Goal: Task Accomplishment & Management: Use online tool/utility

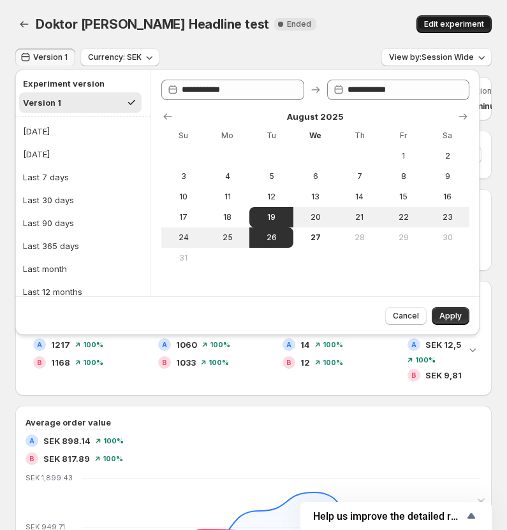
click at [470, 25] on span "Edit experiment" at bounding box center [454, 24] width 60 height 10
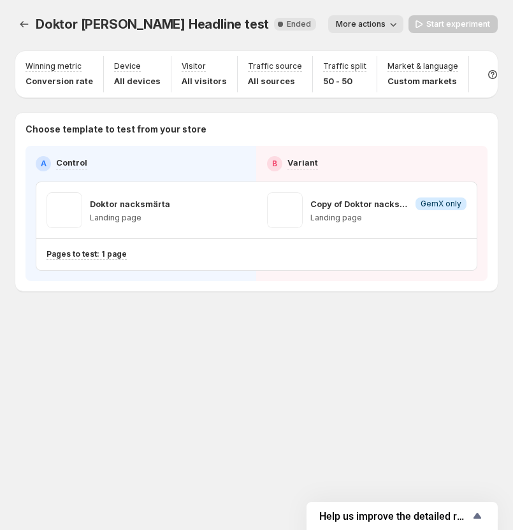
click at [93, 254] on p "Pages to test: 1 page" at bounding box center [87, 254] width 80 height 10
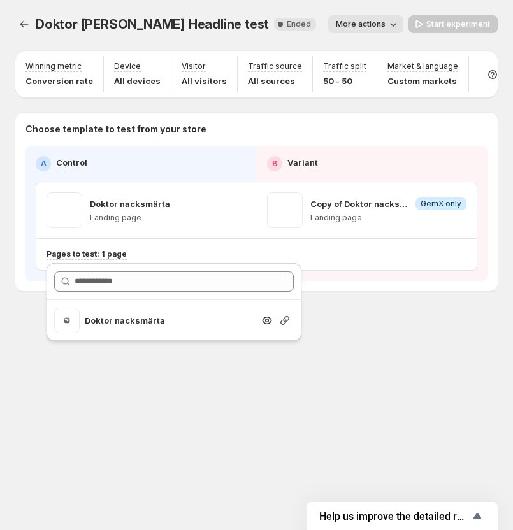
click at [280, 324] on icon "Search for and select a customer segment" at bounding box center [284, 320] width 13 height 13
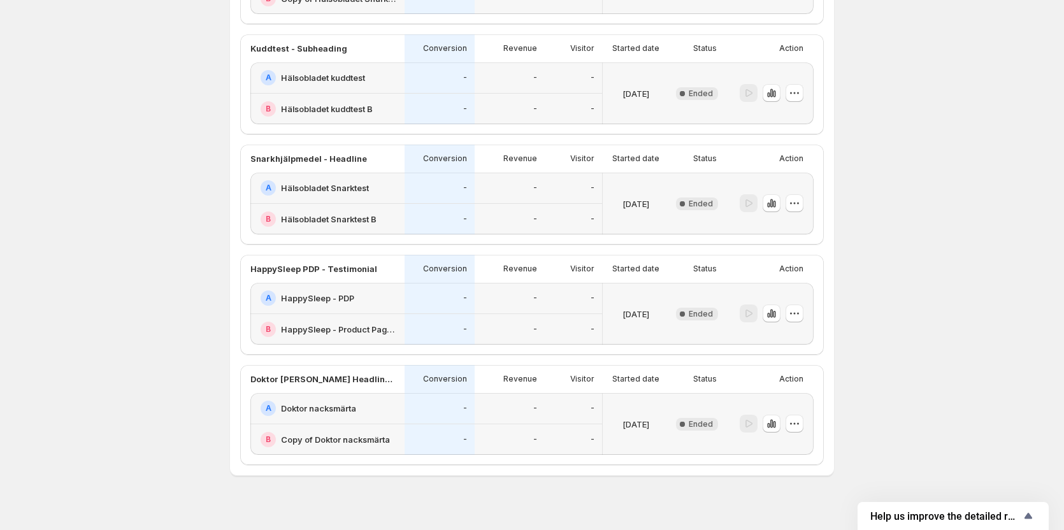
scroll to position [983, 0]
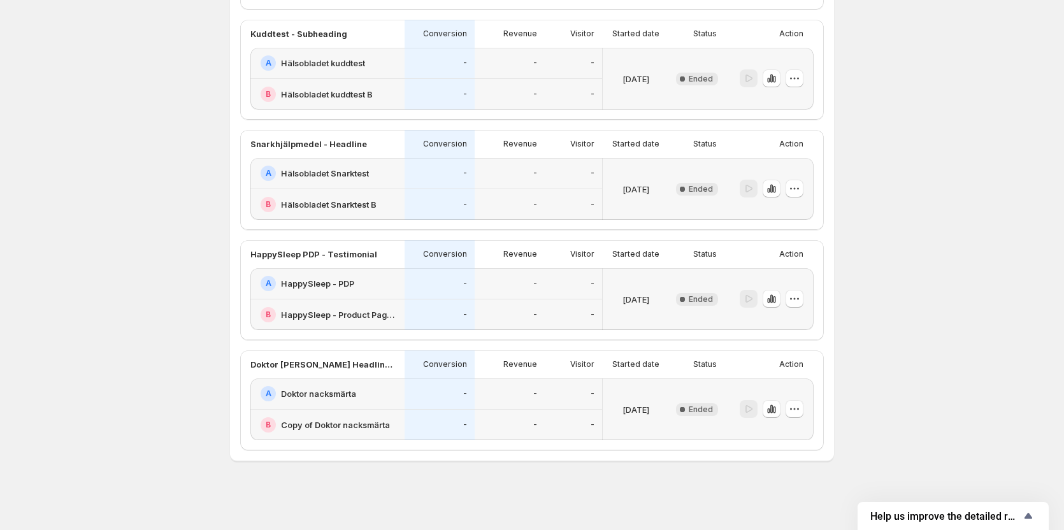
click at [321, 393] on h2 "Doktor nacksmärta" at bounding box center [318, 393] width 75 height 13
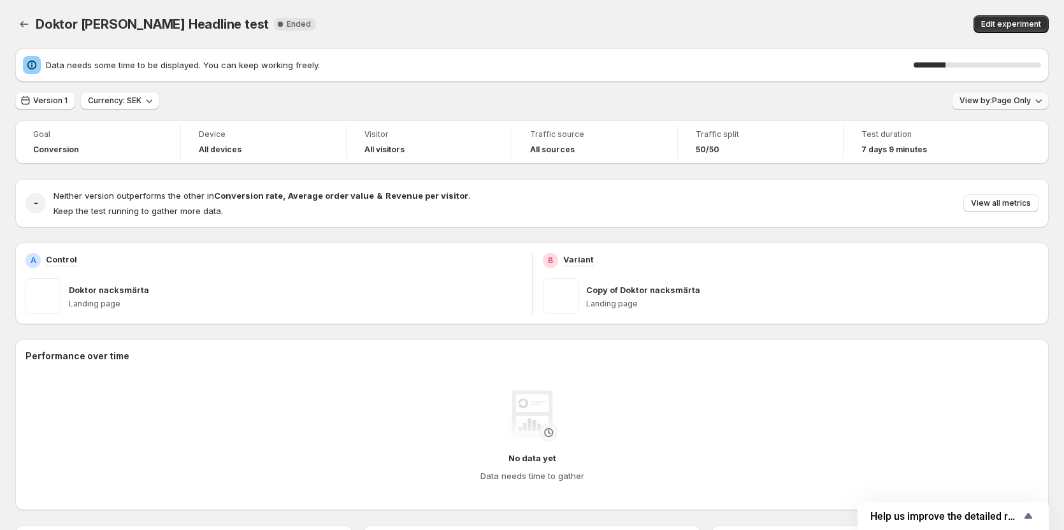
drag, startPoint x: 992, startPoint y: 99, endPoint x: 992, endPoint y: 108, distance: 8.3
click at [992, 101] on span "View by: Page Only" at bounding box center [995, 101] width 71 height 10
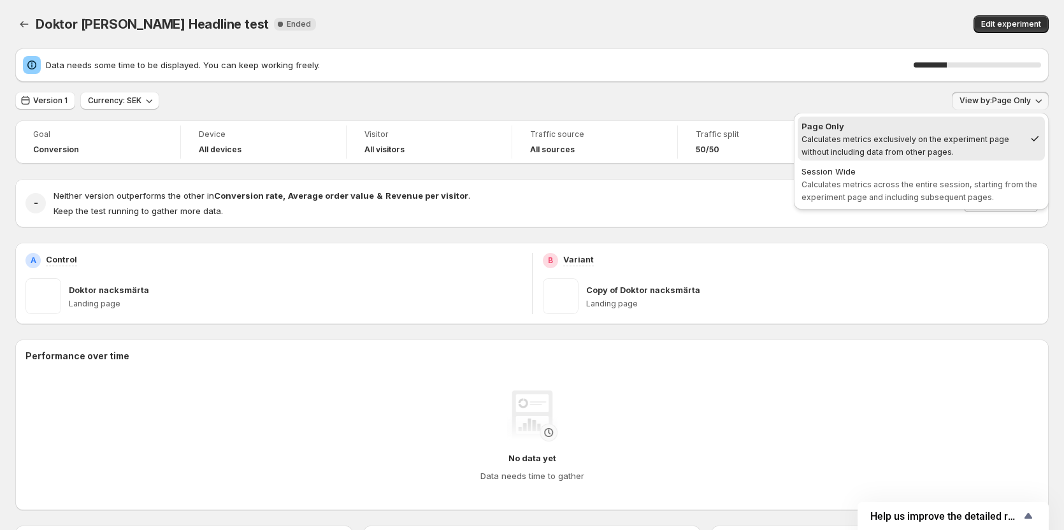
click at [916, 180] on span "Calculates metrics across the entire session, starting from the experiment page…" at bounding box center [920, 191] width 236 height 22
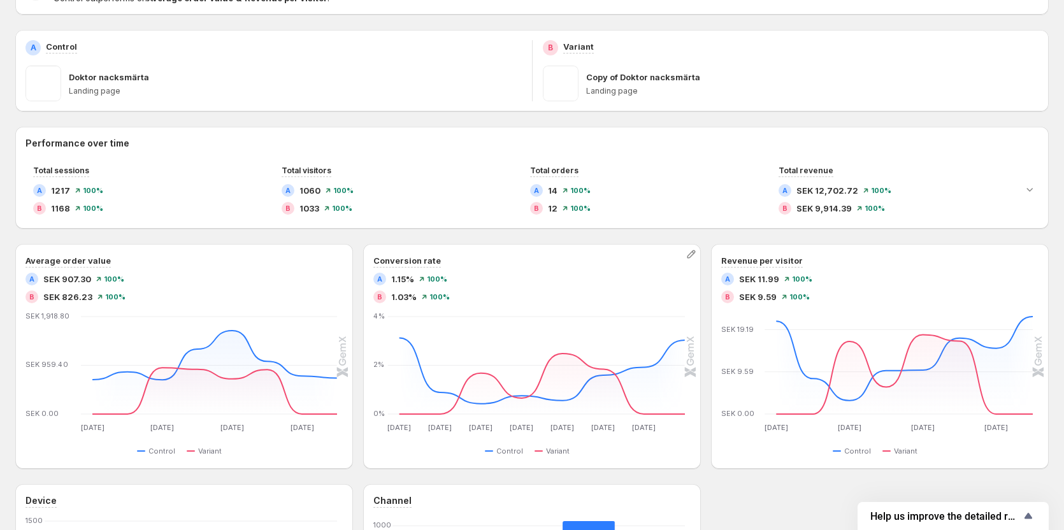
scroll to position [127, 0]
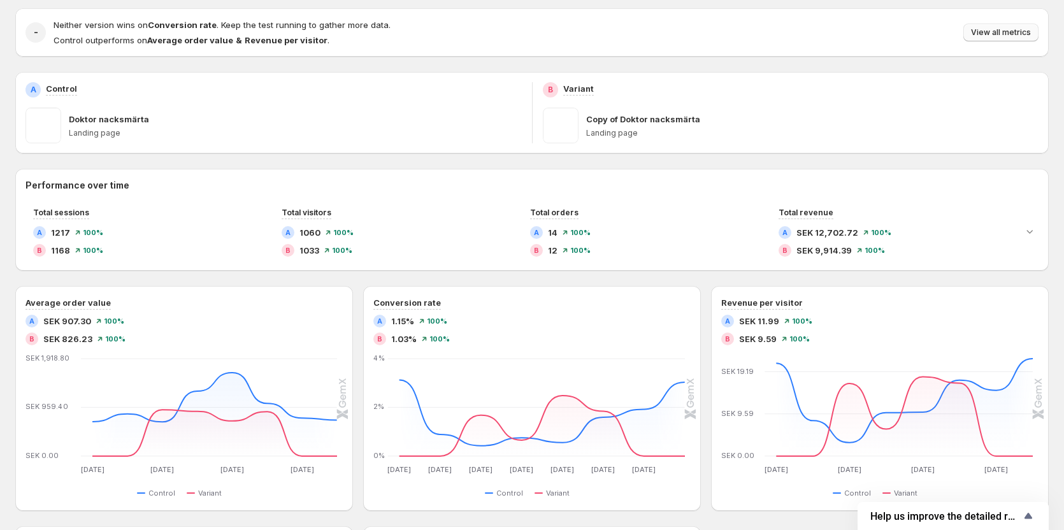
click at [992, 34] on span "View all metrics" at bounding box center [1001, 32] width 60 height 10
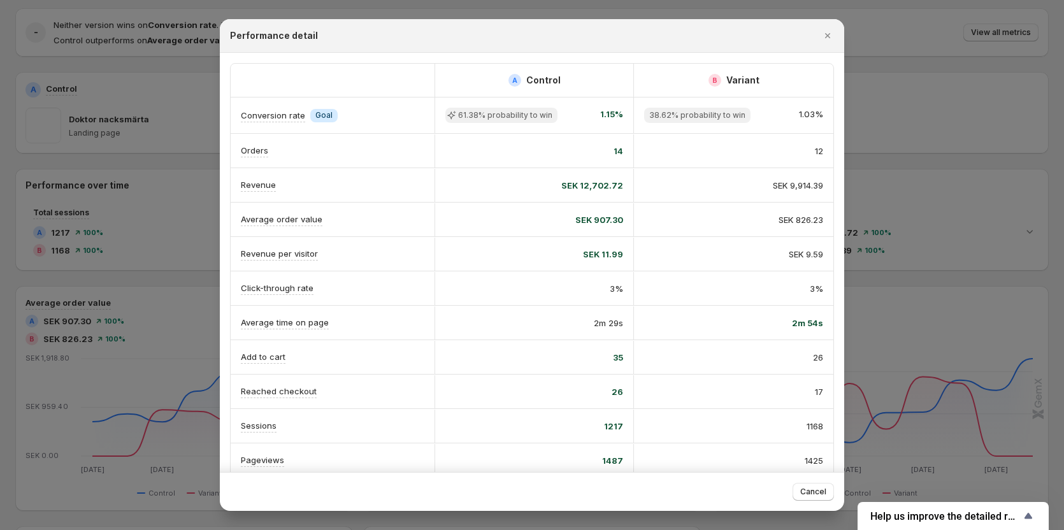
click at [881, 36] on div at bounding box center [532, 265] width 1064 height 530
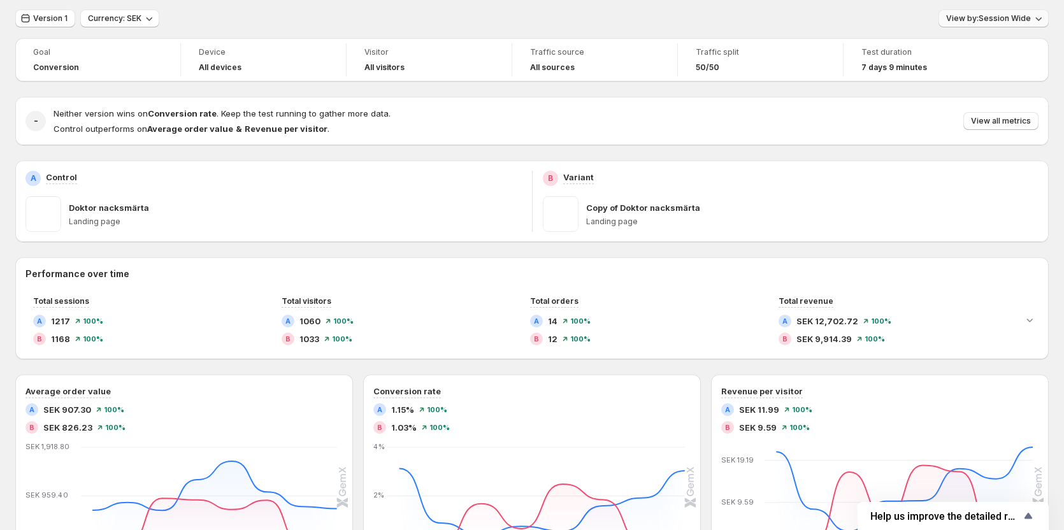
scroll to position [0, 0]
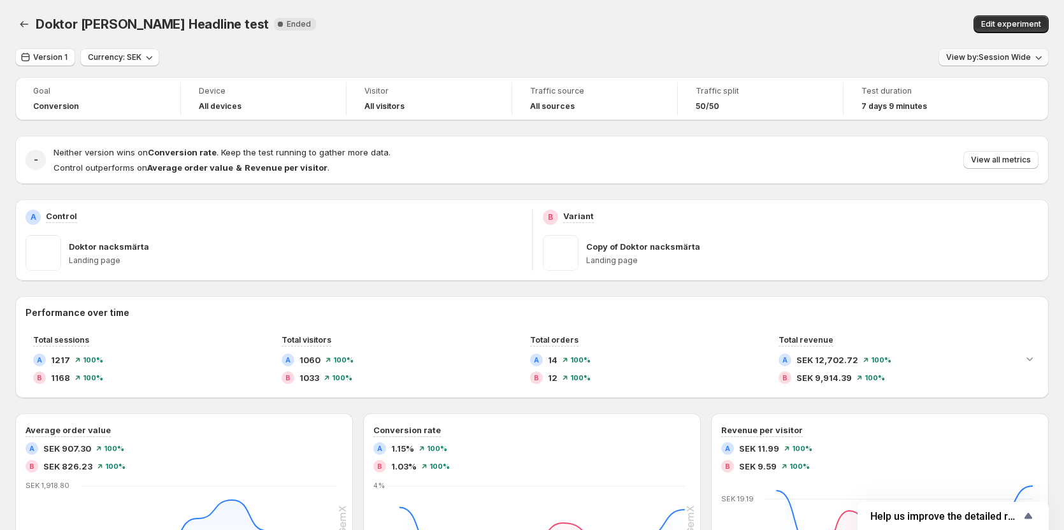
click at [990, 61] on span "View by: Session Wide" at bounding box center [988, 57] width 85 height 10
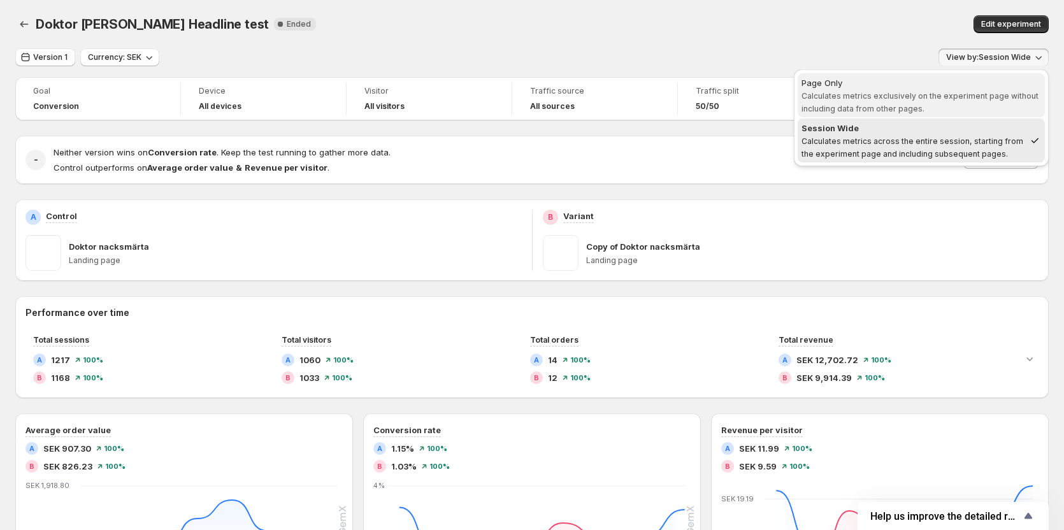
click at [947, 95] on span "Calculates metrics exclusively on the experiment page without including data fr…" at bounding box center [920, 102] width 237 height 22
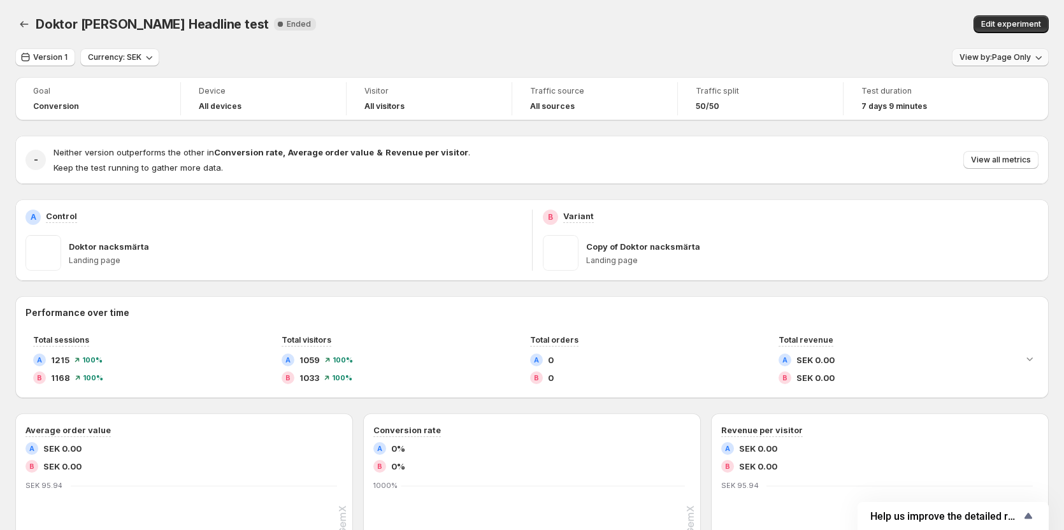
click at [1007, 53] on span "View by: Page Only" at bounding box center [995, 57] width 71 height 10
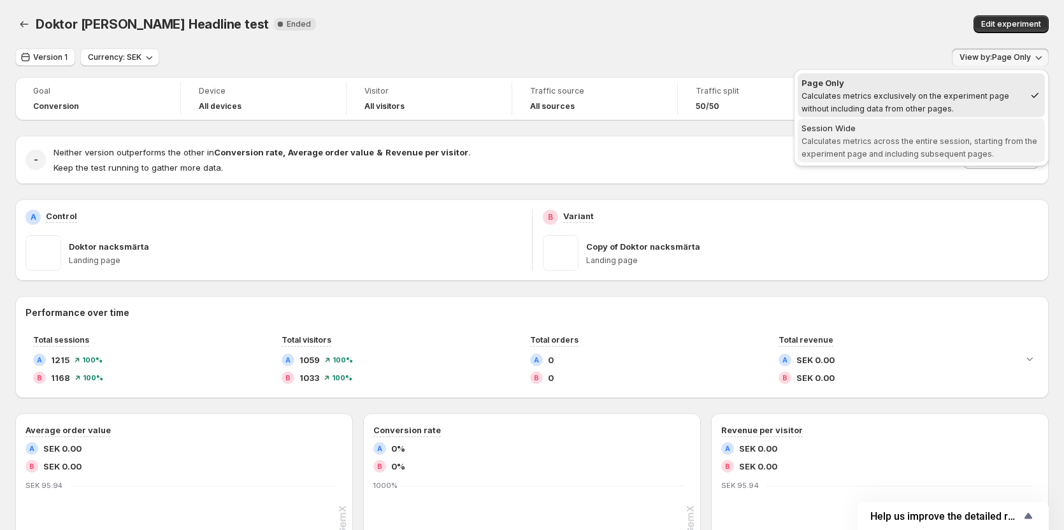
click at [954, 134] on span "Session Wide Calculates metrics across the entire session, starting from the ex…" at bounding box center [922, 141] width 240 height 38
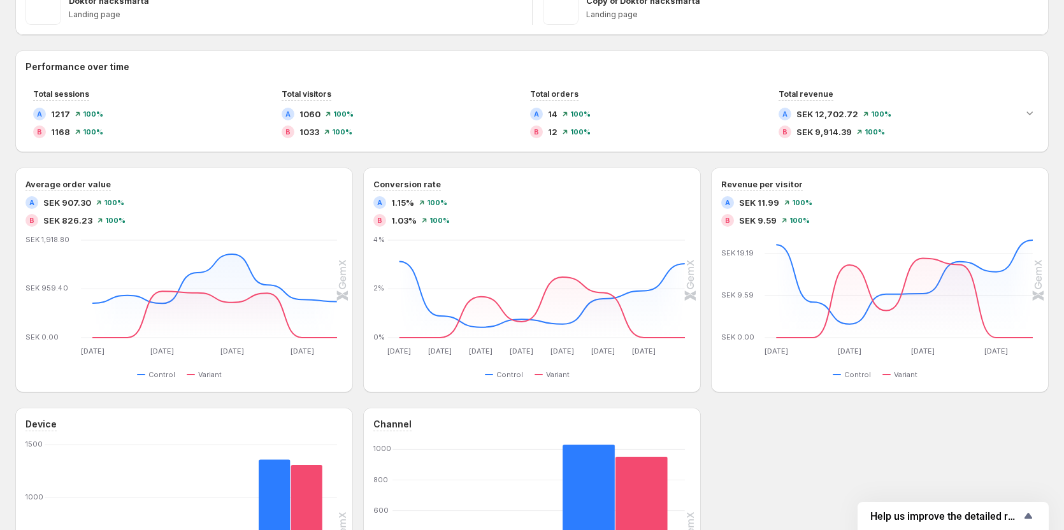
scroll to position [64, 0]
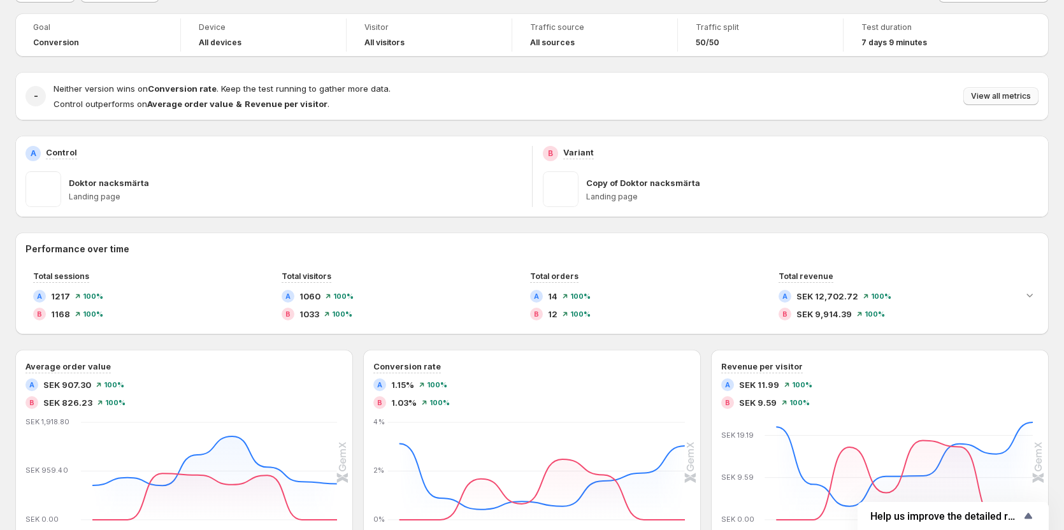
click at [1007, 94] on span "View all metrics" at bounding box center [1001, 96] width 60 height 10
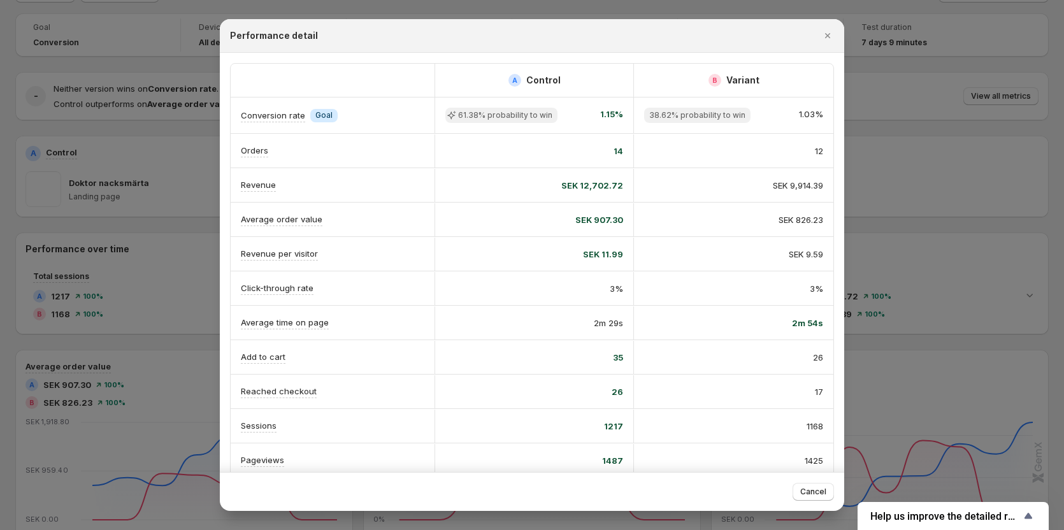
click at [898, 124] on div at bounding box center [532, 265] width 1064 height 530
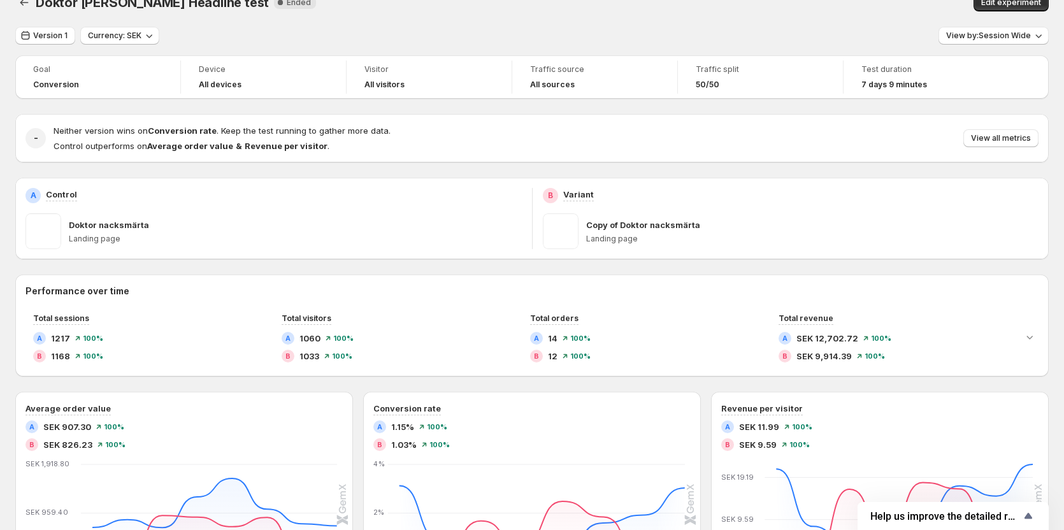
scroll to position [0, 0]
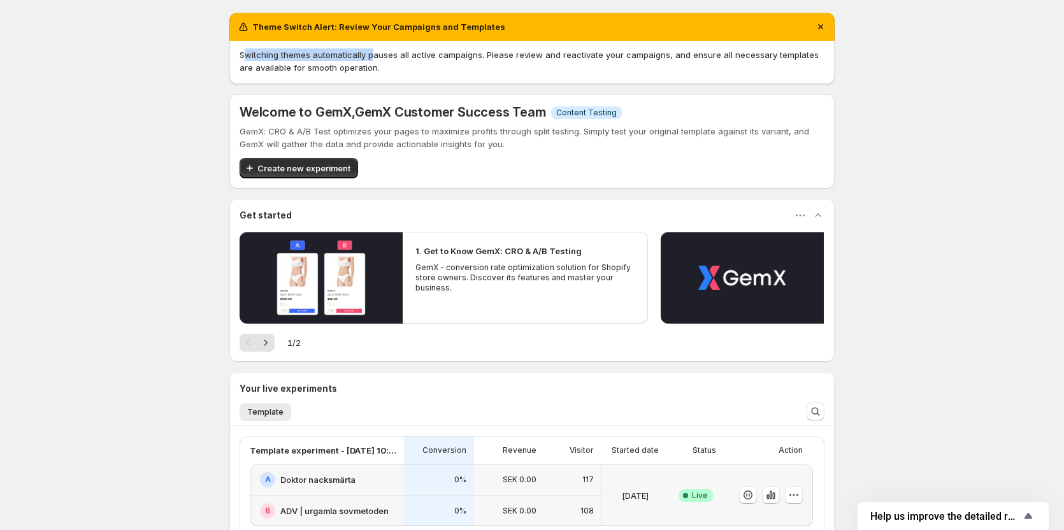
drag, startPoint x: 247, startPoint y: 55, endPoint x: 405, endPoint y: 55, distance: 158.0
click at [382, 55] on span "Switching themes automatically pauses all active campaigns. Please review and r…" at bounding box center [529, 61] width 579 height 23
click at [438, 59] on span "Switching themes automatically pauses all active campaigns. Please review and r…" at bounding box center [529, 61] width 579 height 23
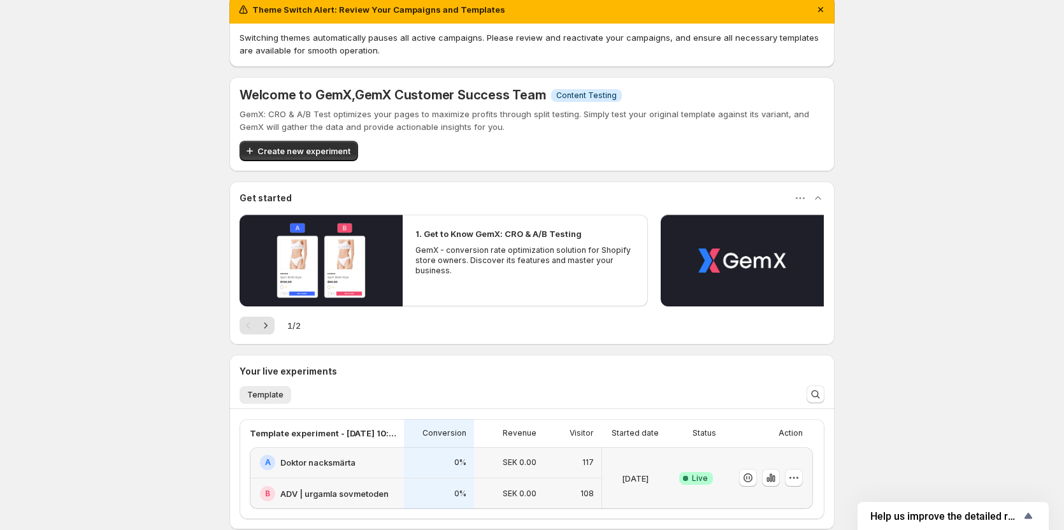
scroll to position [177, 0]
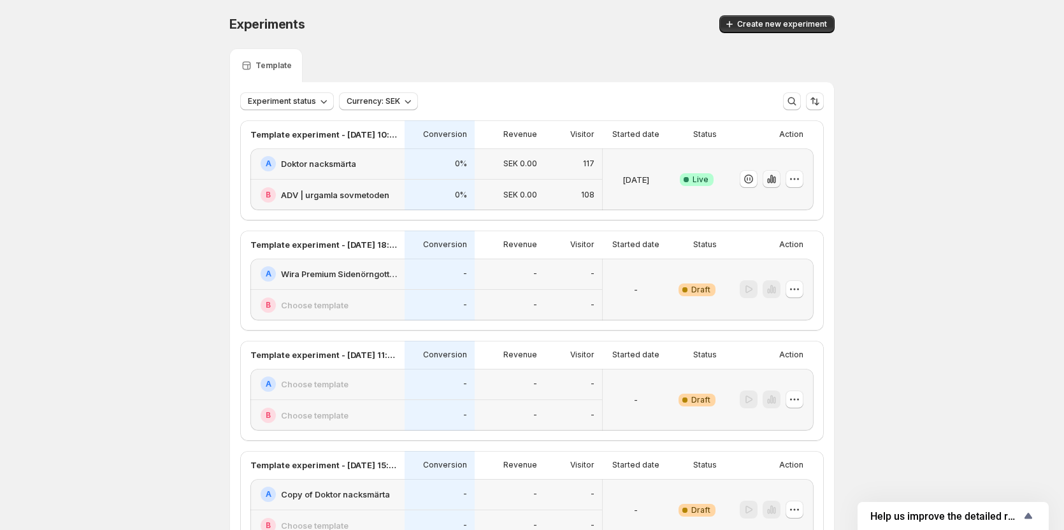
click at [777, 184] on icon "button" at bounding box center [771, 179] width 13 height 13
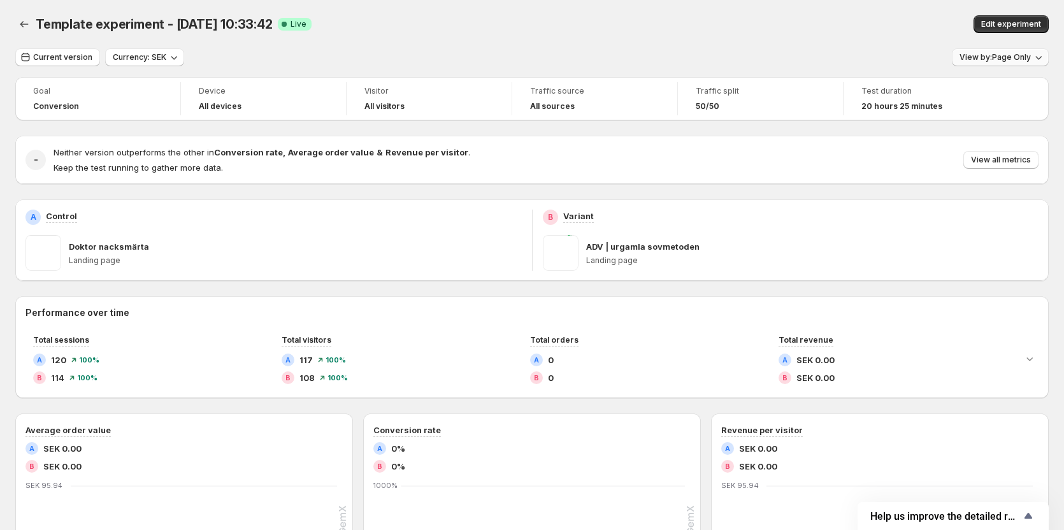
click at [982, 52] on button "View by: Page Only" at bounding box center [1000, 57] width 97 height 18
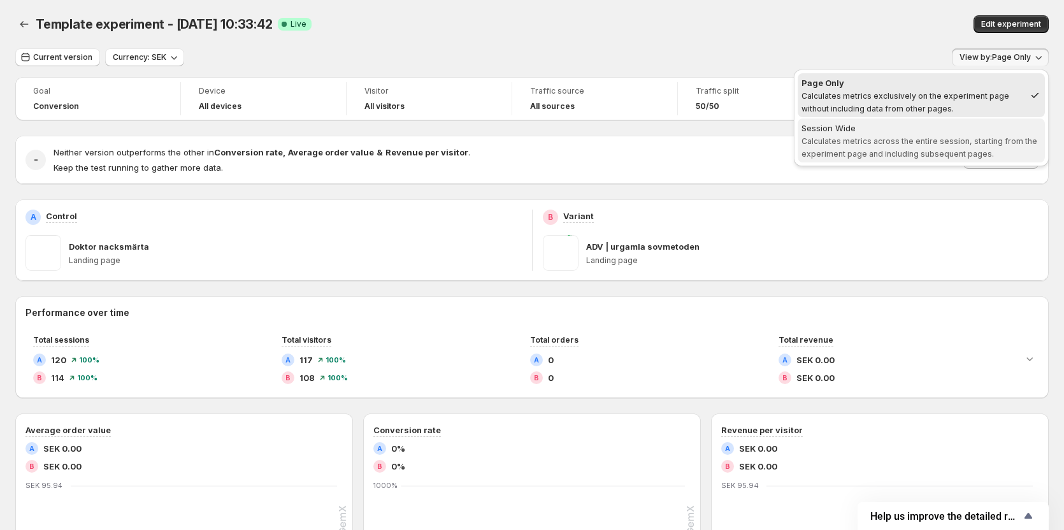
click at [948, 122] on div "Session Wide" at bounding box center [922, 128] width 240 height 13
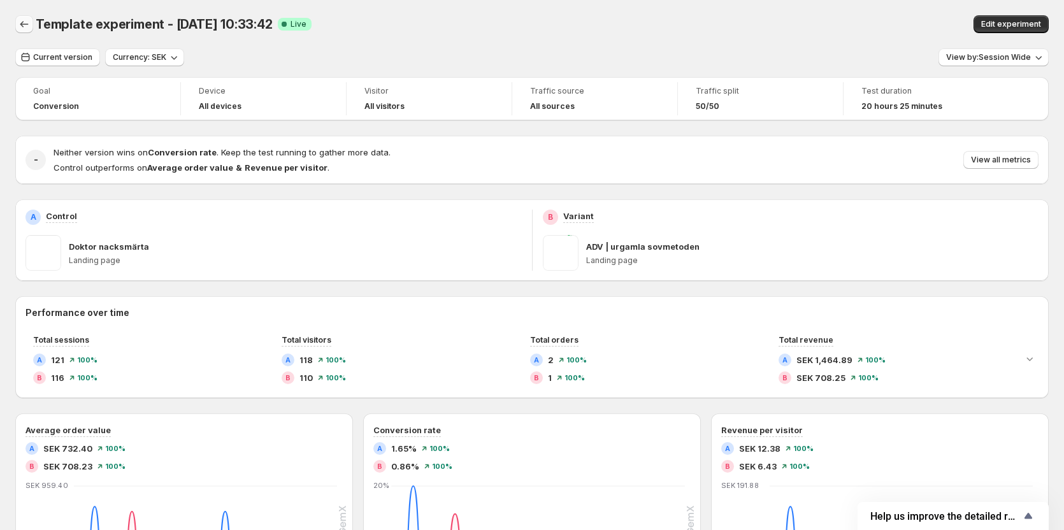
click at [21, 24] on icon "Back" at bounding box center [24, 24] width 8 height 6
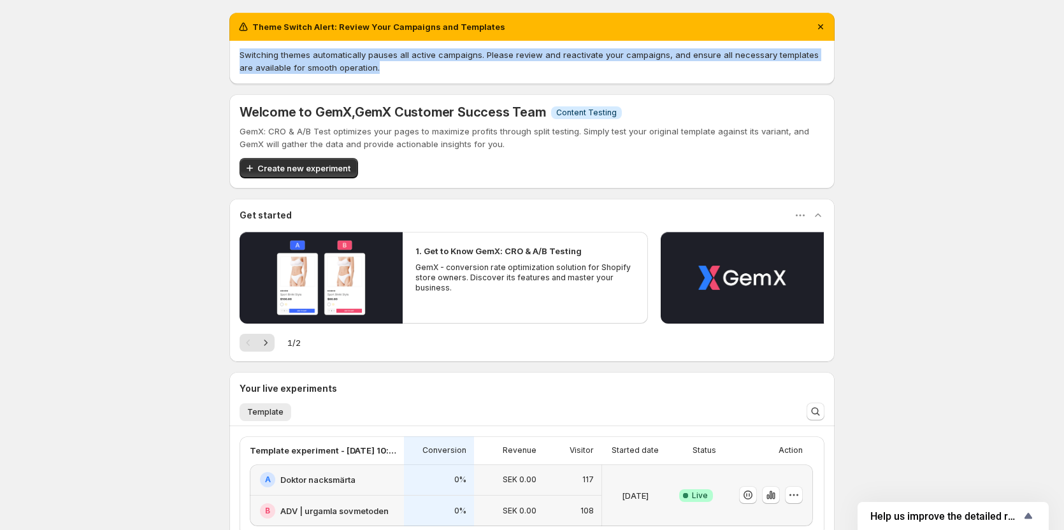
drag, startPoint x: 240, startPoint y: 55, endPoint x: 607, endPoint y: 76, distance: 367.0
click at [602, 76] on div "Switching themes automatically pauses all active campaigns. Please review and r…" at bounding box center [531, 62] width 605 height 43
click at [630, 69] on div "Switching themes automatically pauses all active campaigns. Please review and r…" at bounding box center [532, 60] width 585 height 25
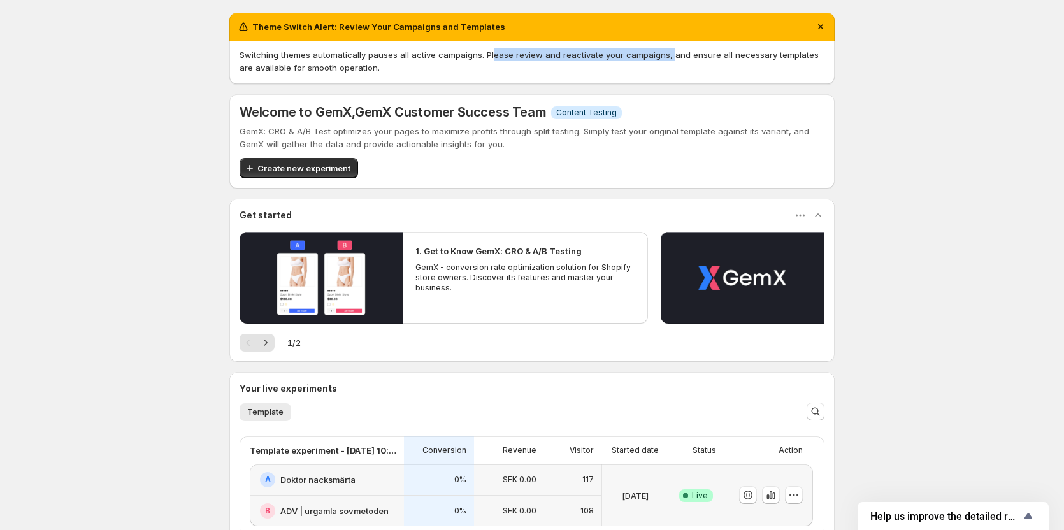
drag, startPoint x: 493, startPoint y: 56, endPoint x: 690, endPoint y: 56, distance: 196.9
click at [676, 56] on span "Switching themes automatically pauses all active campaigns. Please review and r…" at bounding box center [529, 61] width 579 height 23
click at [691, 56] on span "Switching themes automatically pauses all active campaigns. Please review and r…" at bounding box center [529, 61] width 579 height 23
click at [719, 56] on span "Switching themes automatically pauses all active campaigns. Please review and r…" at bounding box center [529, 61] width 579 height 23
click at [742, 56] on span "Switching themes automatically pauses all active campaigns. Please review and r…" at bounding box center [529, 61] width 579 height 23
